Goal: Navigation & Orientation: Find specific page/section

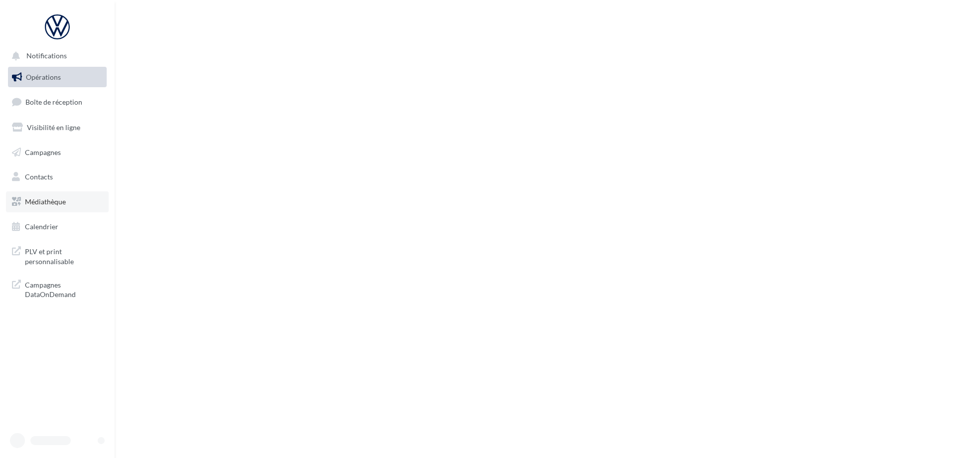
click at [44, 196] on link "Médiathèque" at bounding box center [57, 201] width 103 height 21
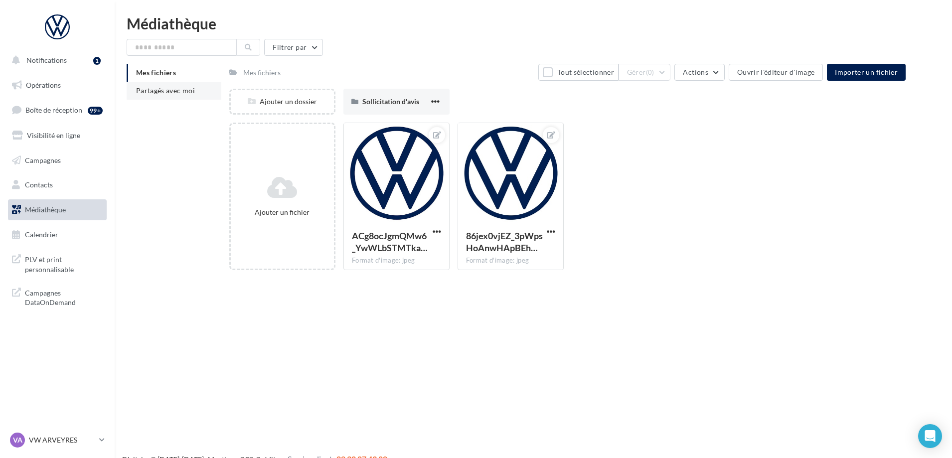
click at [165, 92] on span "Partagés avec moi" at bounding box center [165, 90] width 59 height 8
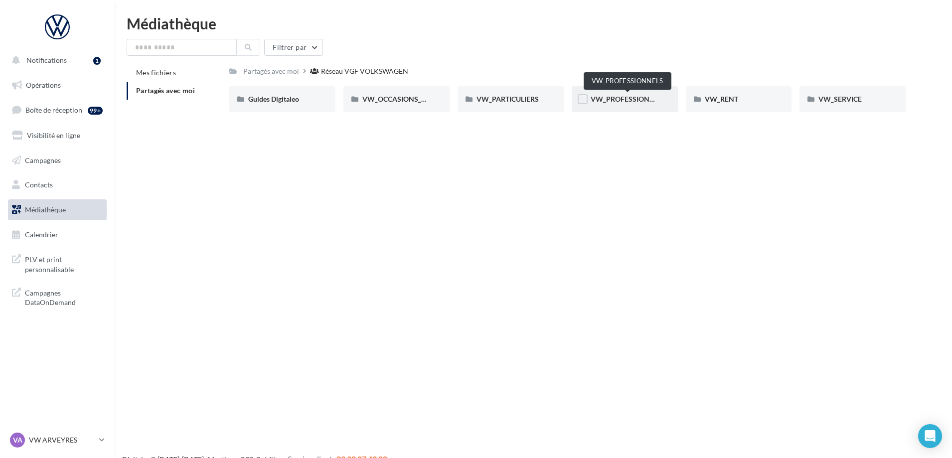
click at [646, 101] on span "VW_PROFESSIONNELS" at bounding box center [629, 99] width 76 height 8
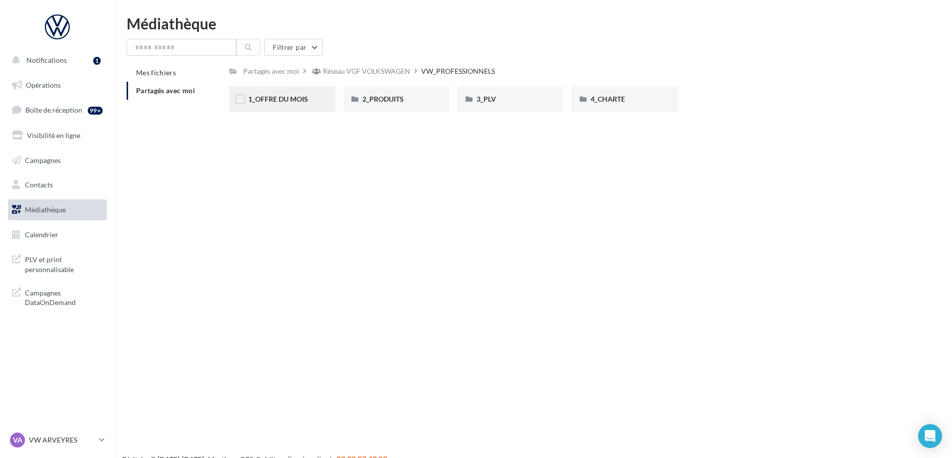
click at [287, 105] on div "1_OFFRE DU MOIS" at bounding box center [282, 99] width 106 height 26
click at [255, 107] on div "EMAILING_PRO_Sept25" at bounding box center [282, 99] width 106 height 26
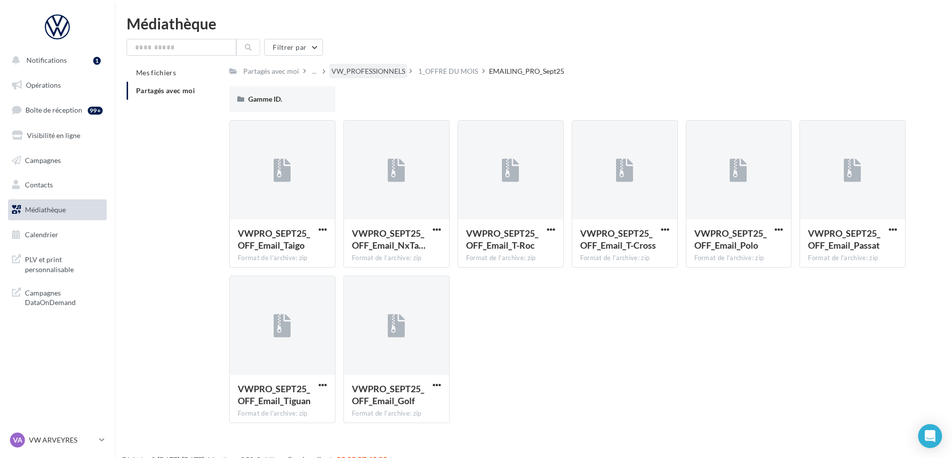
click at [376, 74] on div "VW_PROFESSIONNELS" at bounding box center [368, 71] width 74 height 10
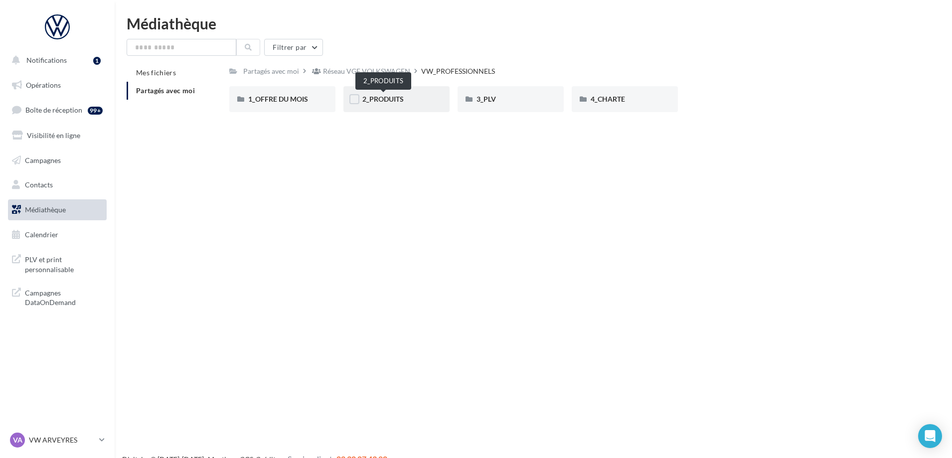
click at [404, 99] on span "2_PRODUITS" at bounding box center [382, 99] width 41 height 8
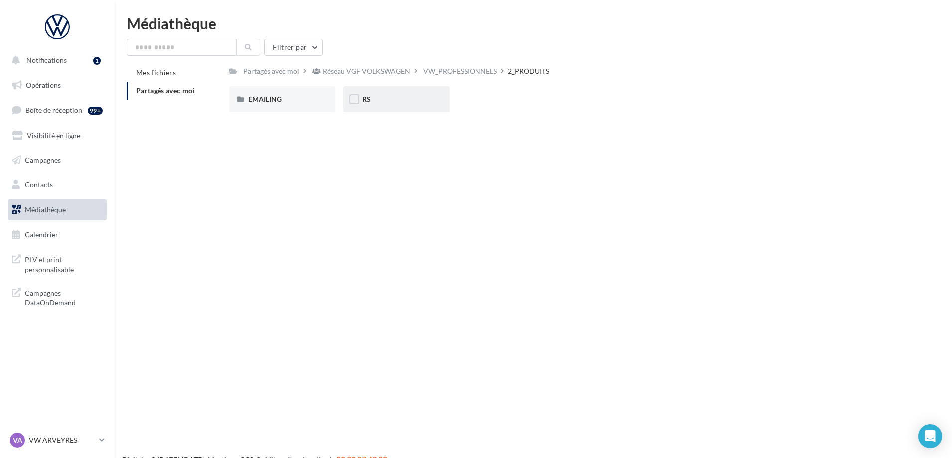
click at [388, 98] on div "RS" at bounding box center [396, 99] width 68 height 10
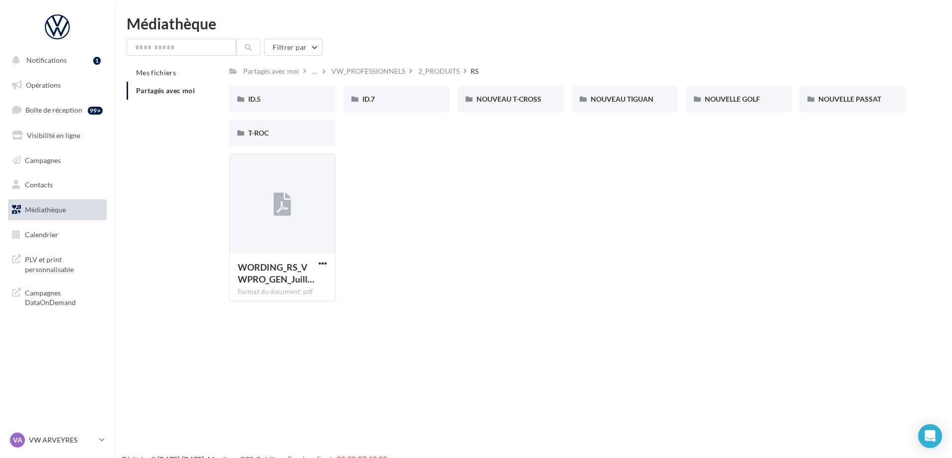
click at [448, 63] on div "Filtrer par Mes fichiers Partagés avec moi Partagés avec moi ... VW_PROFESSIONN…" at bounding box center [533, 174] width 813 height 271
click at [443, 69] on div "2_PRODUITS" at bounding box center [438, 71] width 41 height 10
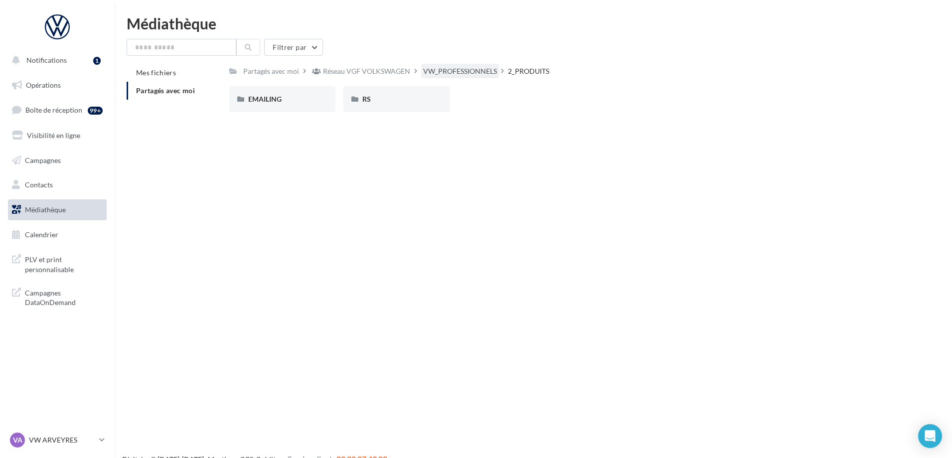
click at [472, 73] on div "VW_PROFESSIONNELS" at bounding box center [460, 71] width 74 height 10
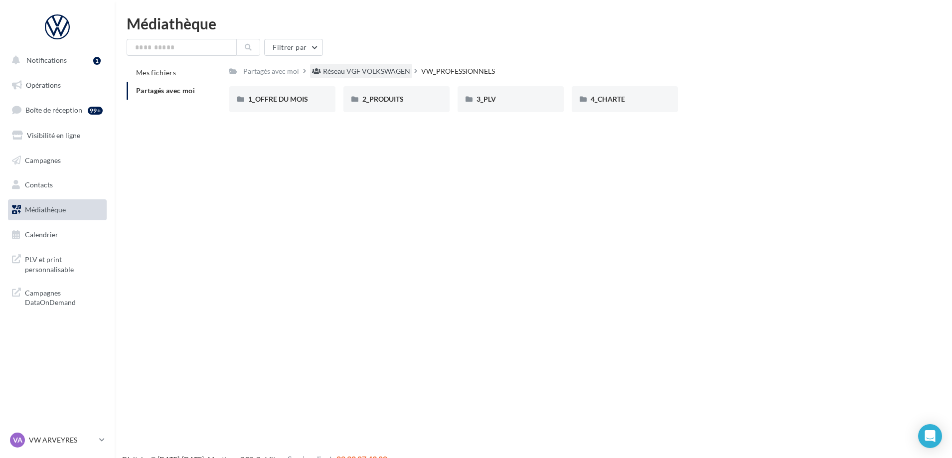
click at [362, 72] on div "Réseau VGF VOLKSWAGEN" at bounding box center [366, 71] width 87 height 10
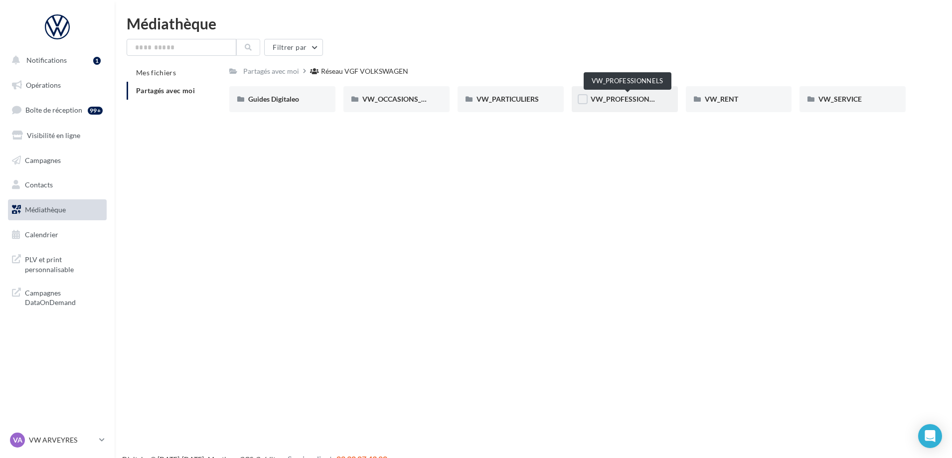
click at [630, 101] on span "VW_PROFESSIONNELS" at bounding box center [629, 99] width 76 height 8
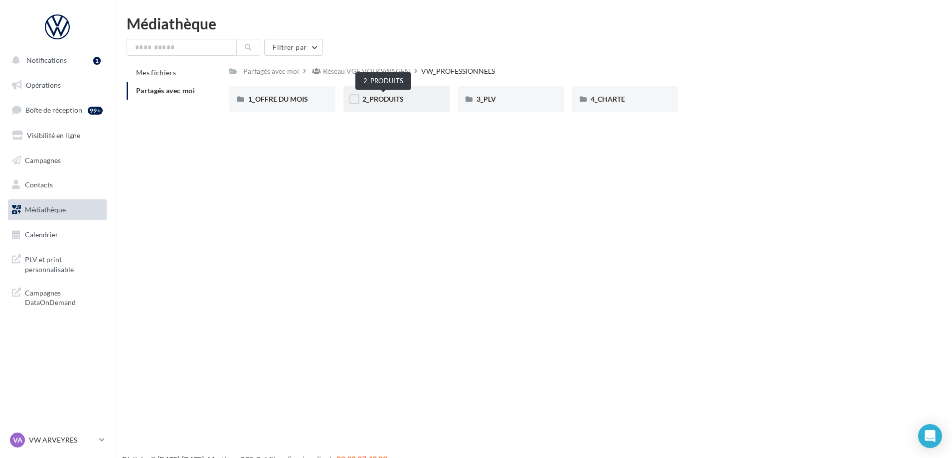
click at [382, 95] on span "2_PRODUITS" at bounding box center [382, 99] width 41 height 8
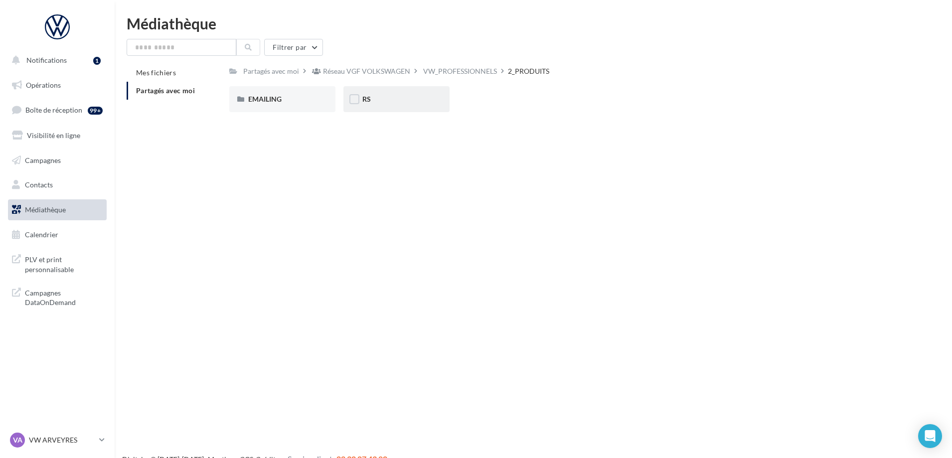
click at [413, 101] on div "RS" at bounding box center [396, 99] width 68 height 10
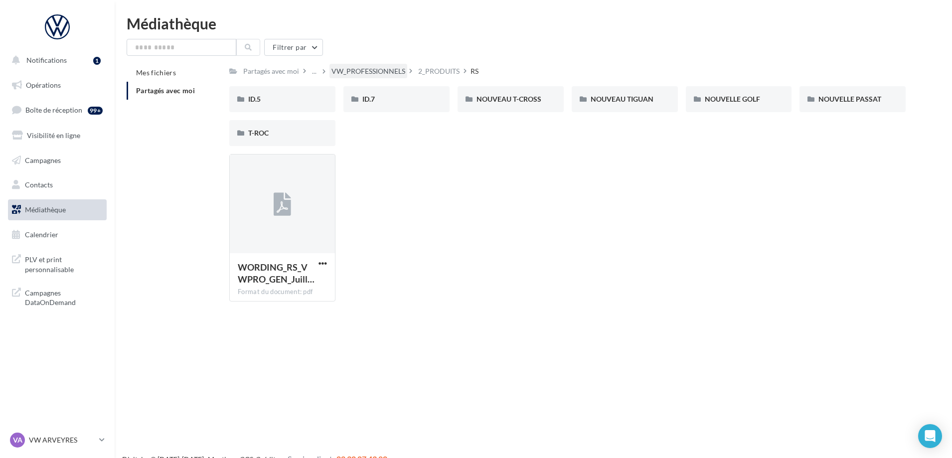
click at [373, 73] on div "VW_PROFESSIONNELS" at bounding box center [368, 71] width 74 height 10
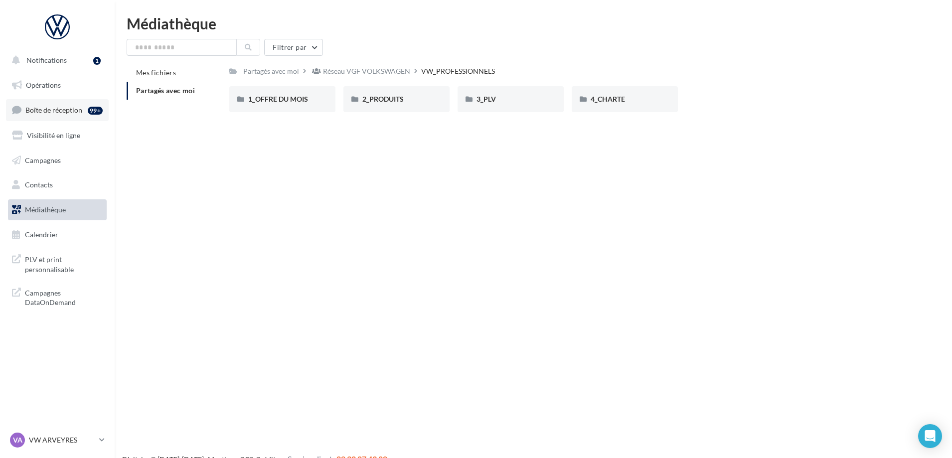
click at [58, 107] on span "Boîte de réception" at bounding box center [53, 110] width 57 height 8
click at [57, 60] on span "Notifications" at bounding box center [46, 60] width 40 height 8
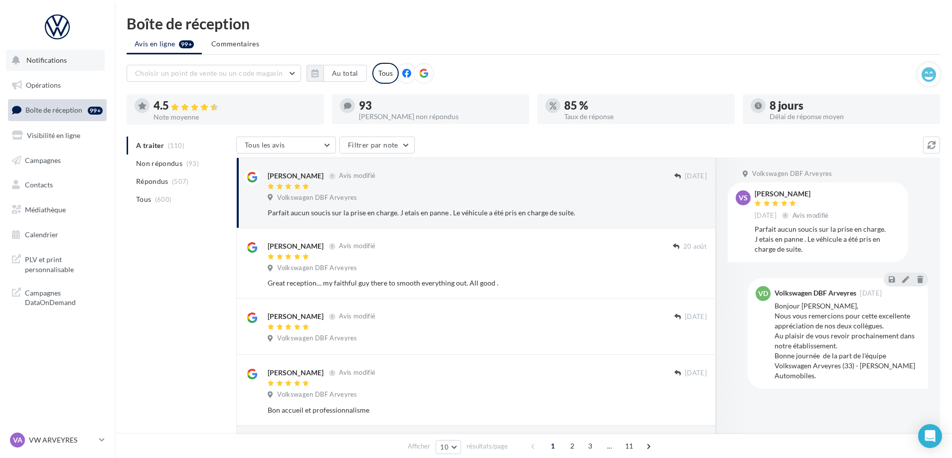
click at [70, 62] on button "Notifications" at bounding box center [55, 60] width 99 height 21
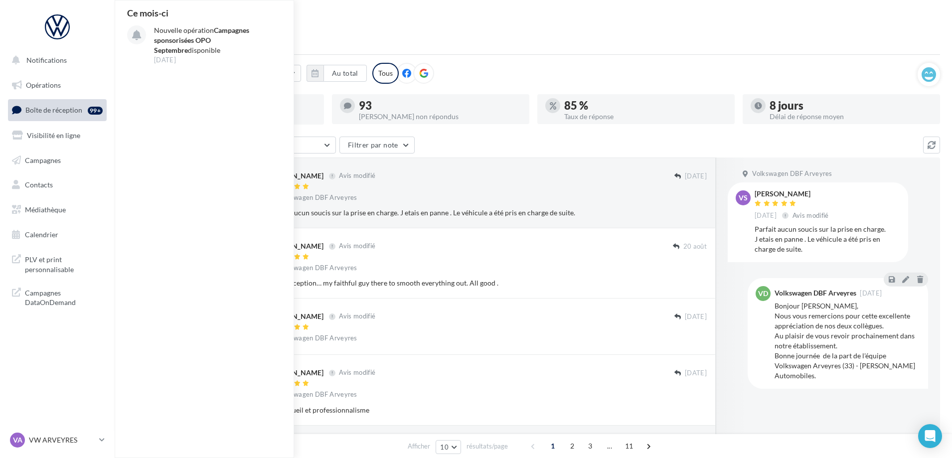
click at [54, 112] on span "Boîte de réception" at bounding box center [53, 110] width 57 height 8
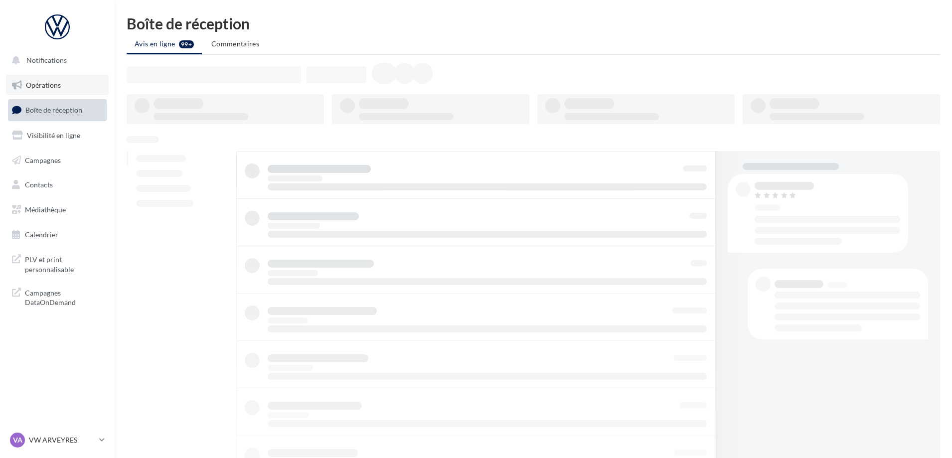
click at [44, 81] on span "Opérations" at bounding box center [43, 85] width 35 height 8
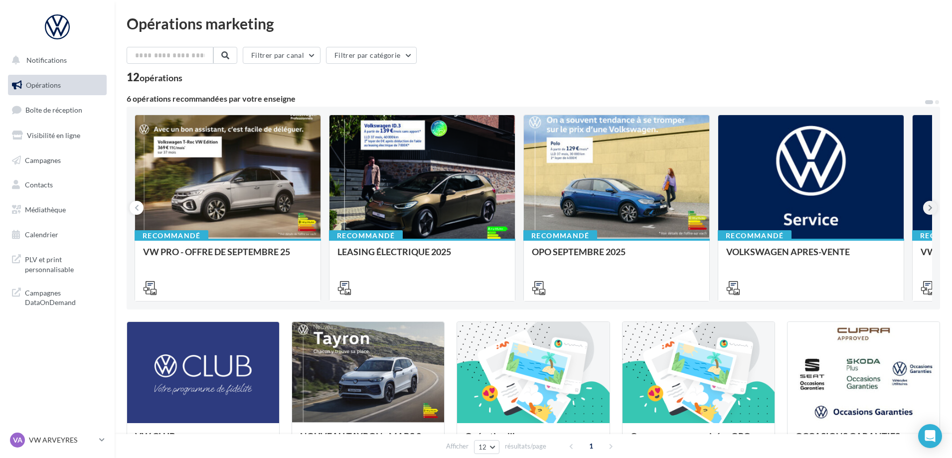
click at [929, 206] on icon at bounding box center [930, 208] width 4 height 10
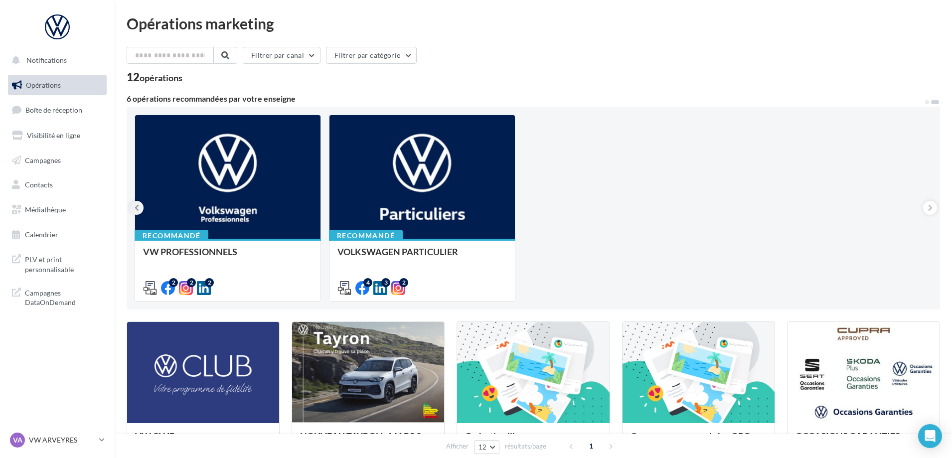
click at [132, 213] on button at bounding box center [137, 208] width 14 height 14
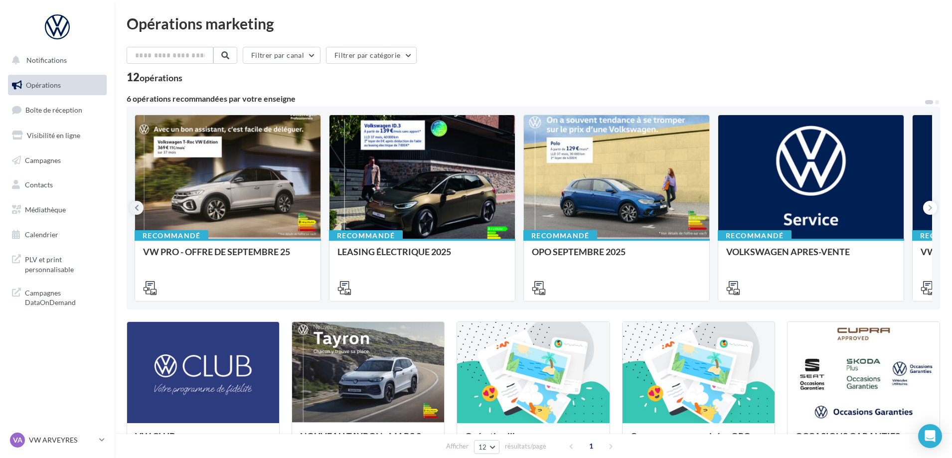
click at [134, 210] on button at bounding box center [137, 208] width 14 height 14
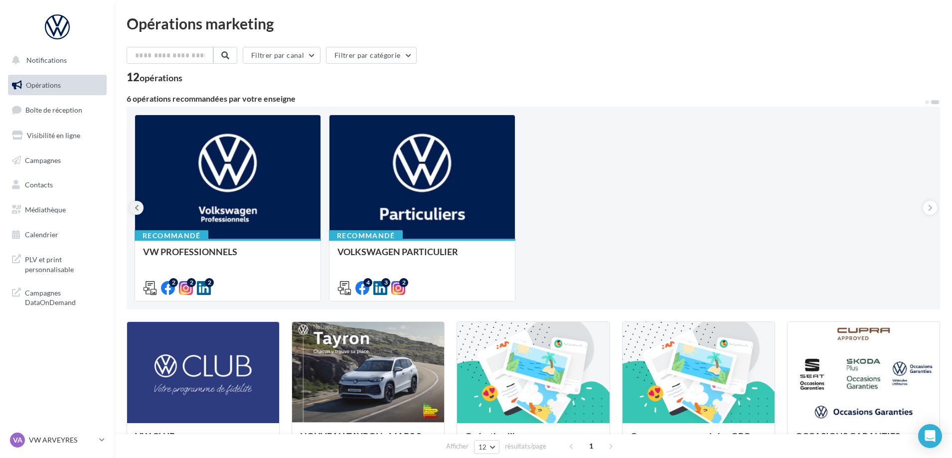
click at [134, 210] on button at bounding box center [137, 208] width 14 height 14
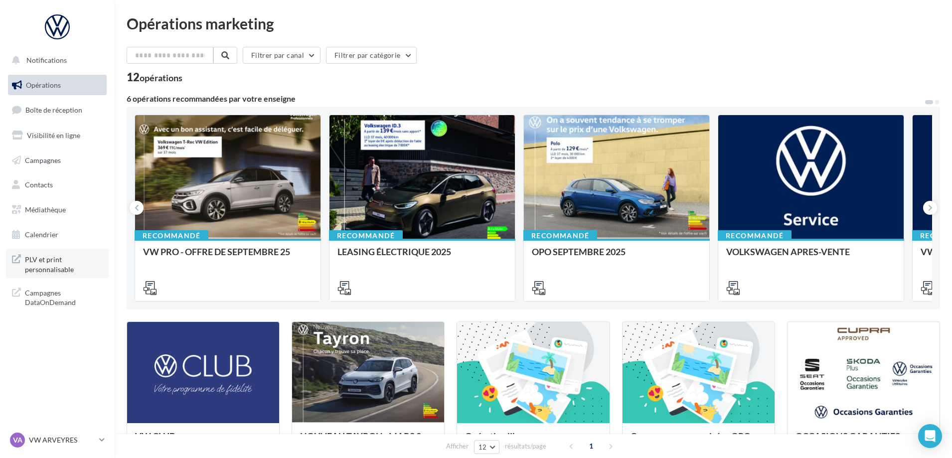
click at [40, 271] on span "PLV et print personnalisable" at bounding box center [64, 263] width 78 height 21
